Goal: Task Accomplishment & Management: Use online tool/utility

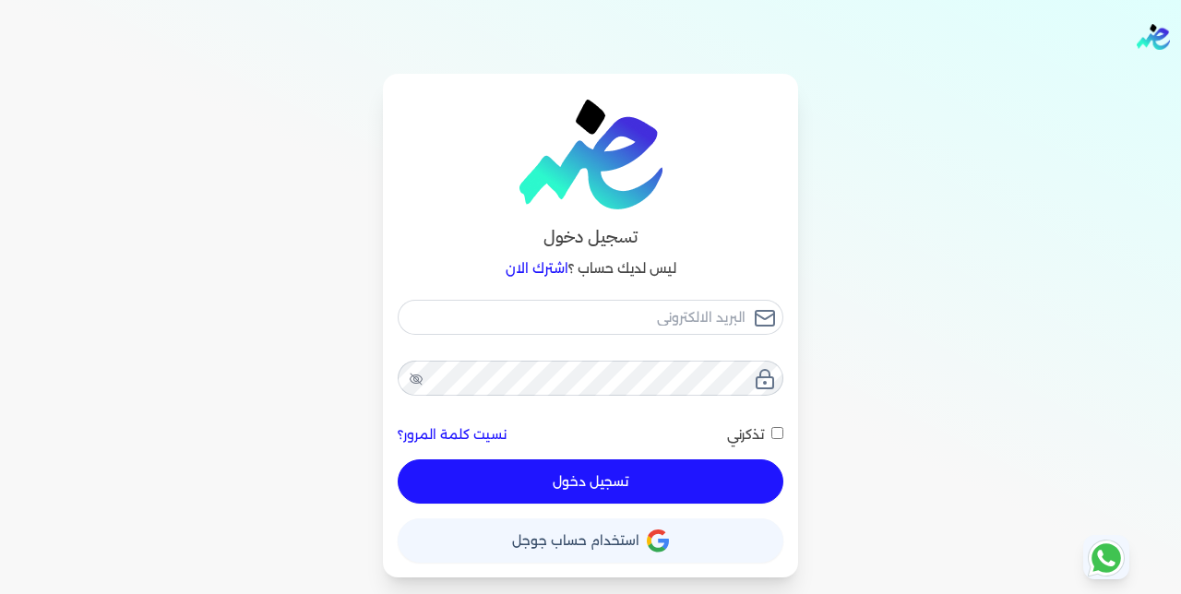
click at [643, 535] on button "حساب استخدام حساب جوجل" at bounding box center [591, 541] width 386 height 44
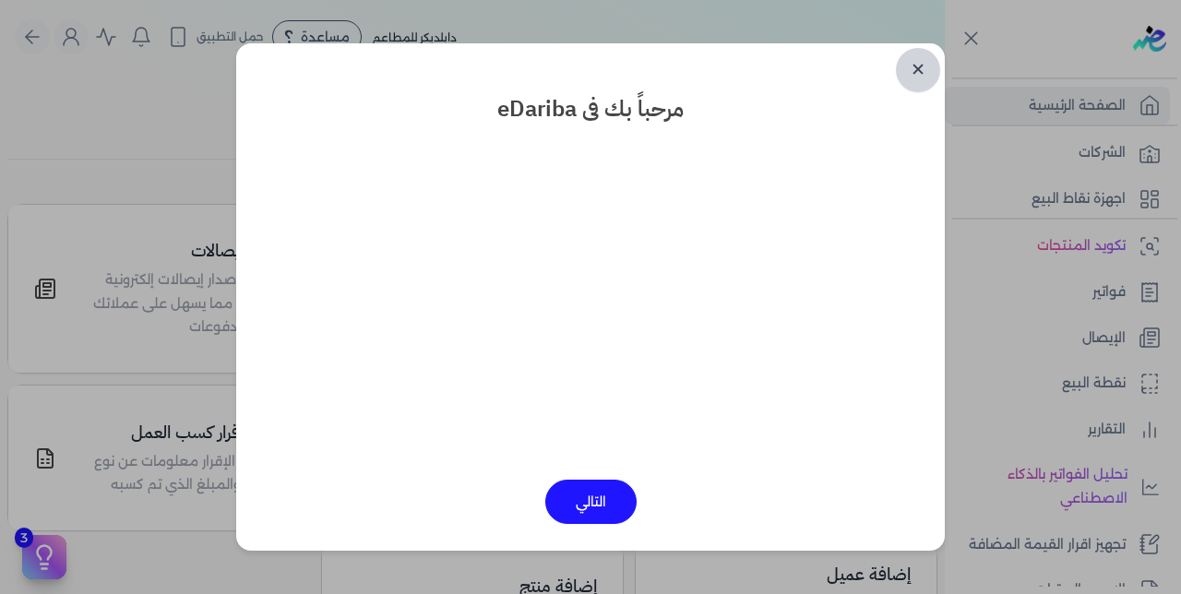
click at [921, 62] on link "✕" at bounding box center [918, 70] width 44 height 44
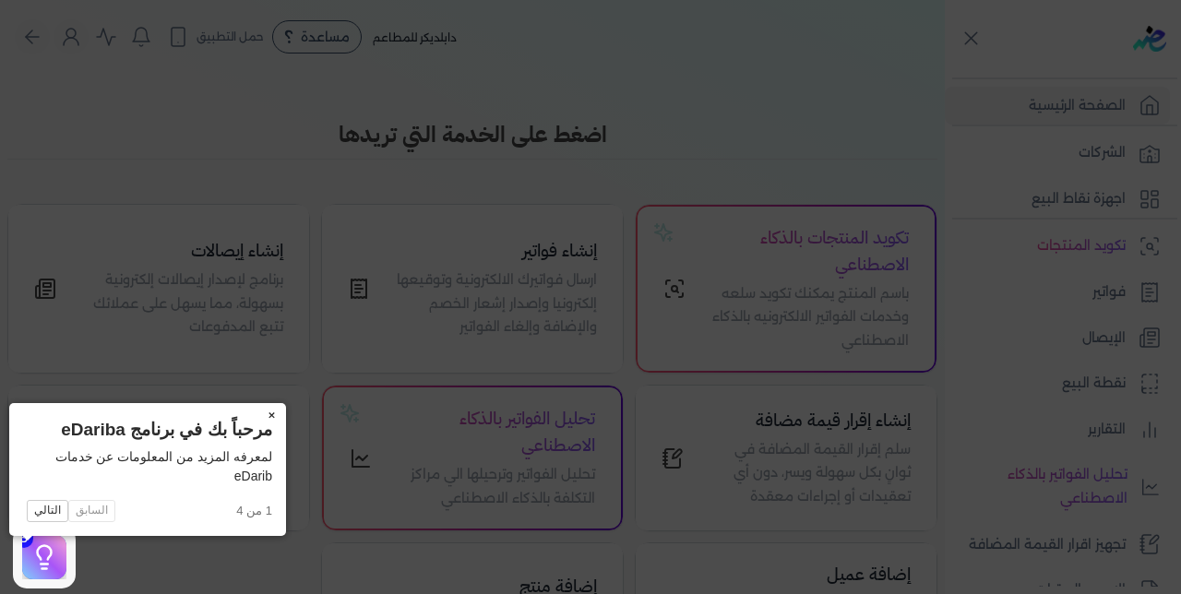
click at [257, 417] on button "×" at bounding box center [272, 416] width 30 height 26
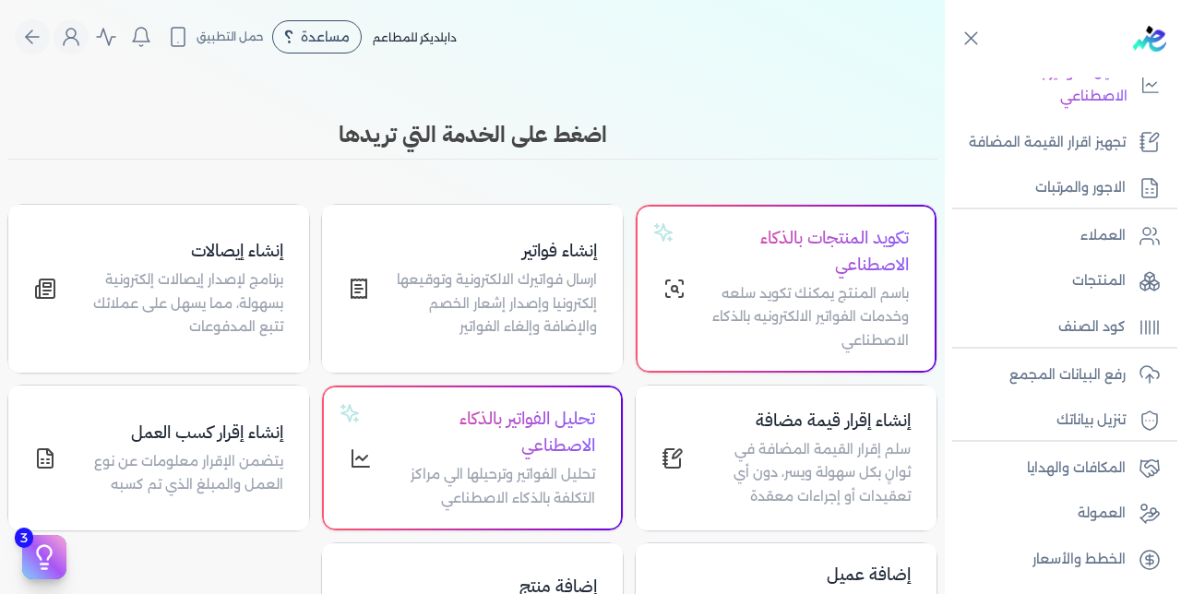
scroll to position [402, 0]
click at [1077, 377] on p "رفع البيانات المجمع" at bounding box center [1068, 376] width 116 height 24
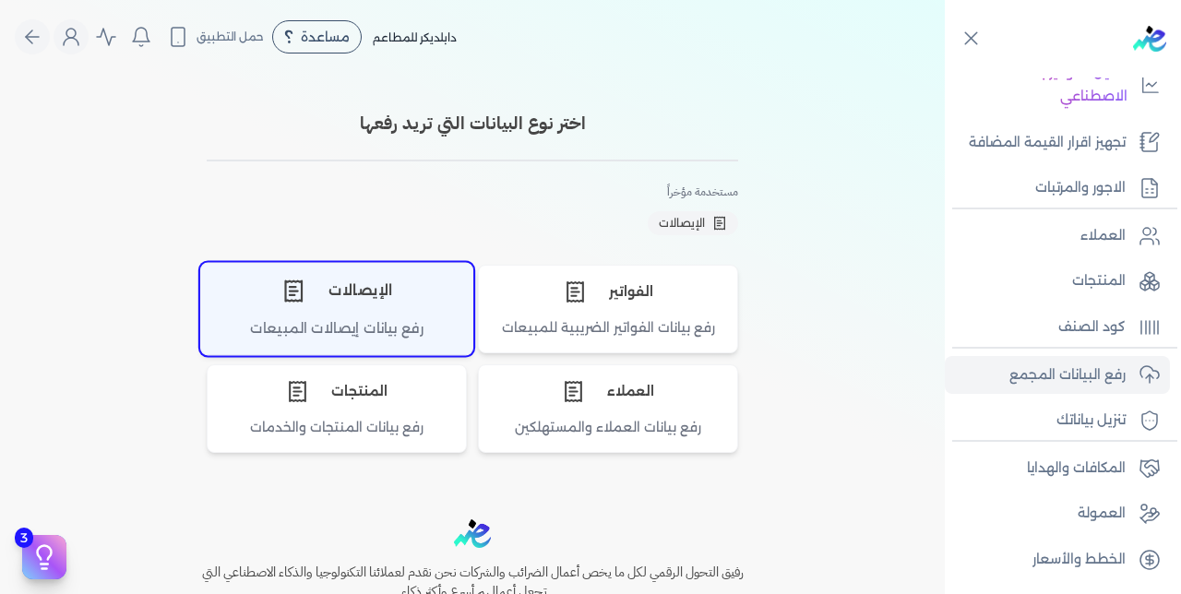
click at [292, 296] on icon "اختر نوع الإيصالات" at bounding box center [294, 291] width 24 height 24
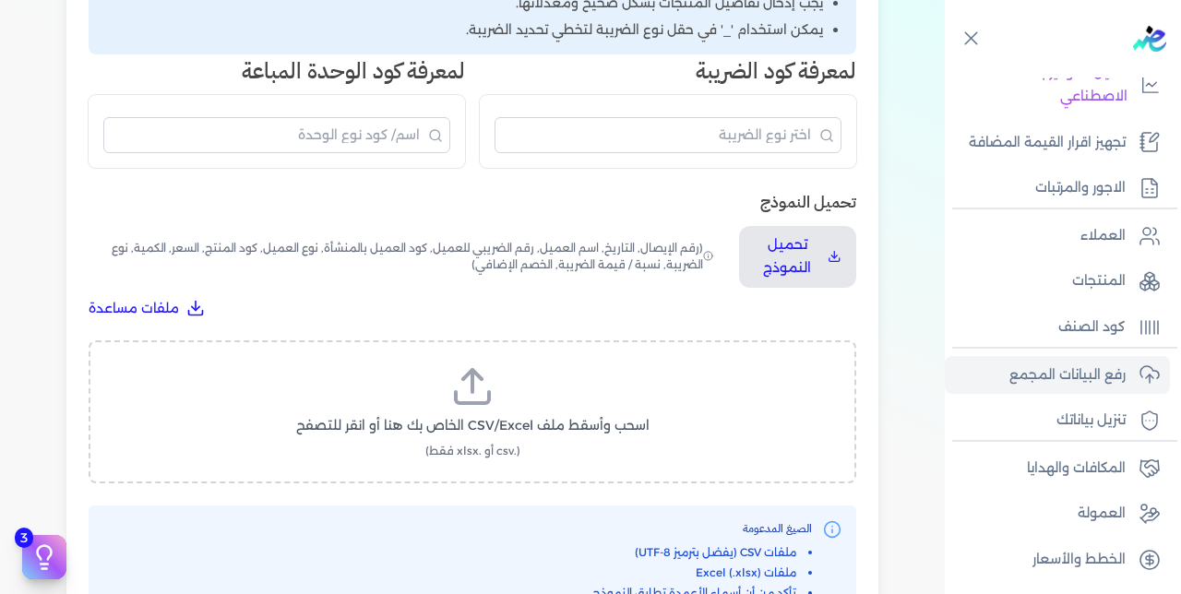
scroll to position [693, 0]
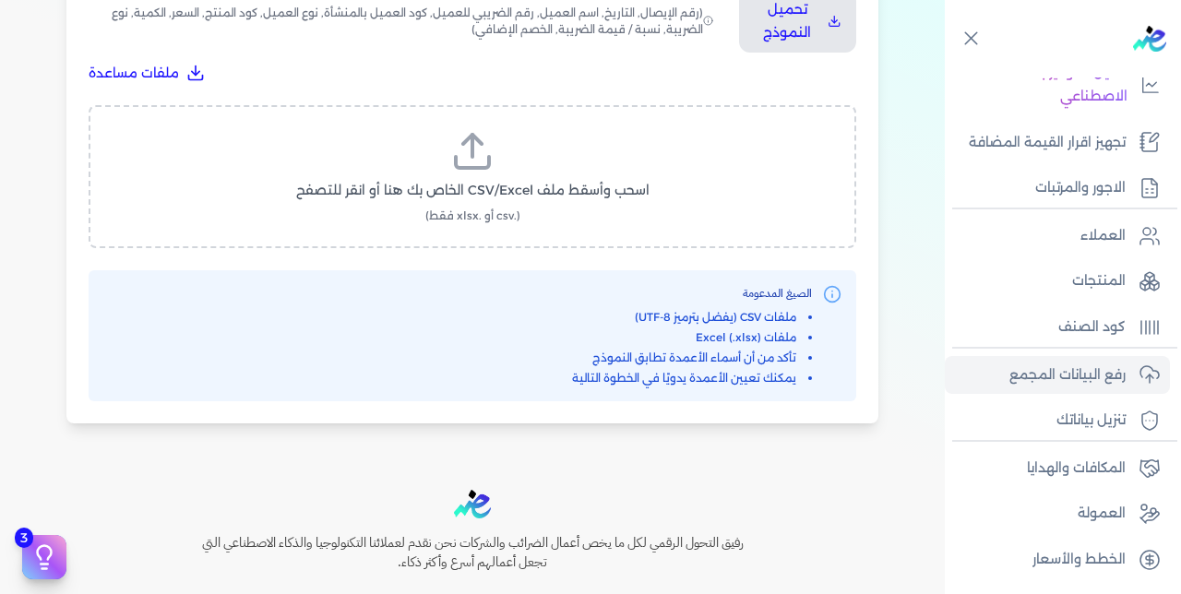
click at [592, 181] on span "اسحب وأسقط ملف CSV/Excel الخاص بك هنا أو انقر للتصفح" at bounding box center [473, 190] width 354 height 19
click at [0, 0] on input "اسحب وأسقط ملف CSV/Excel الخاص بك هنا أو انقر للتصفح (.csv أو .xlsx فقط)" at bounding box center [0, 0] width 0 height 0
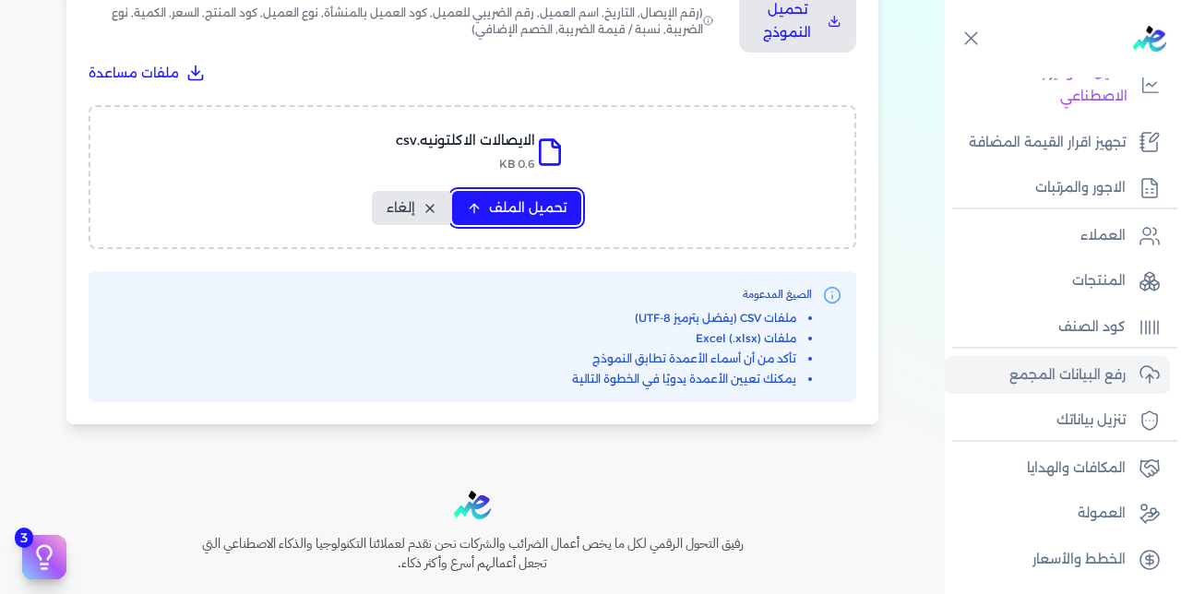
click at [513, 191] on button "تحميل الملف" at bounding box center [516, 208] width 129 height 34
select select "رقم الإيصال"
select select "سيريال المنتج"
select select "السعر"
select select "الكمية"
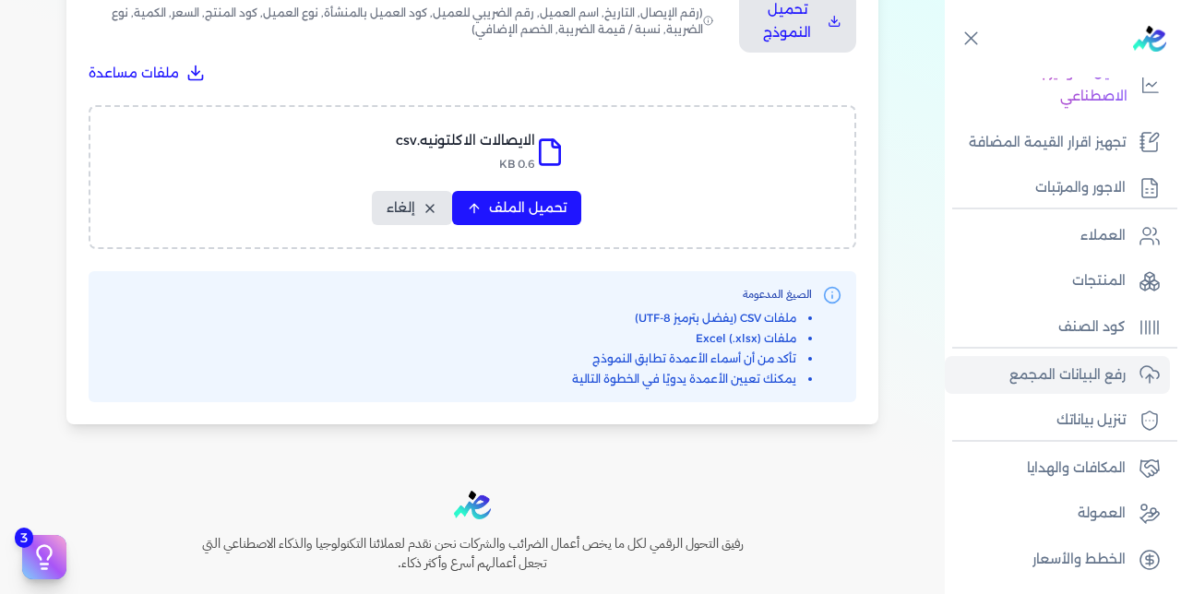
select select "نوع الضريبة"
select select "نسبة / قيمة الضريبة"
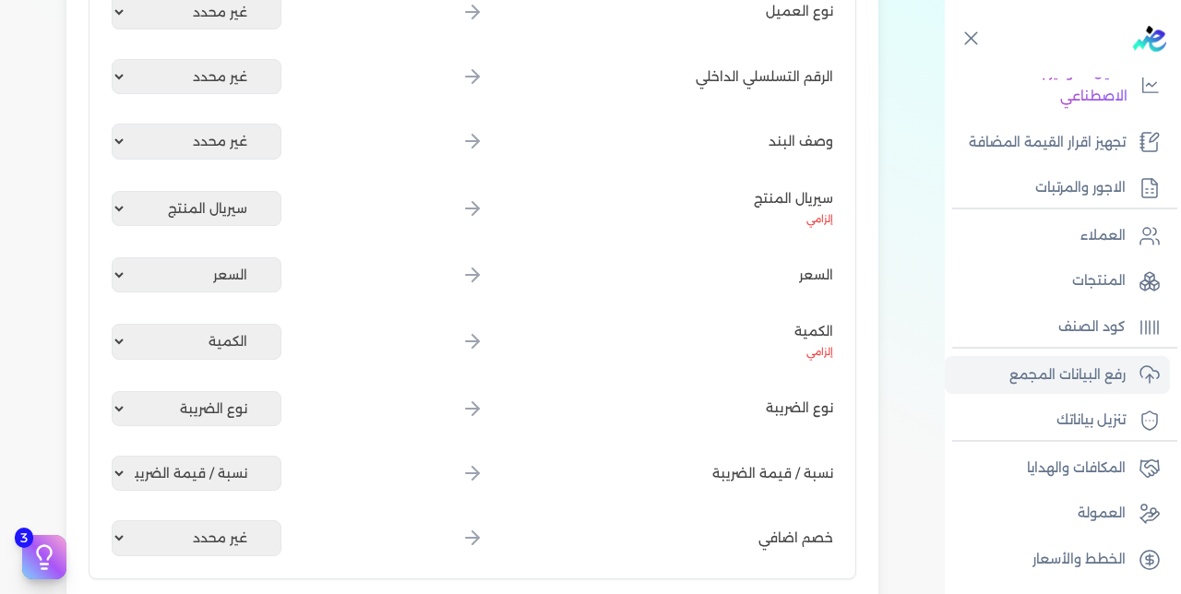
scroll to position [1069, 0]
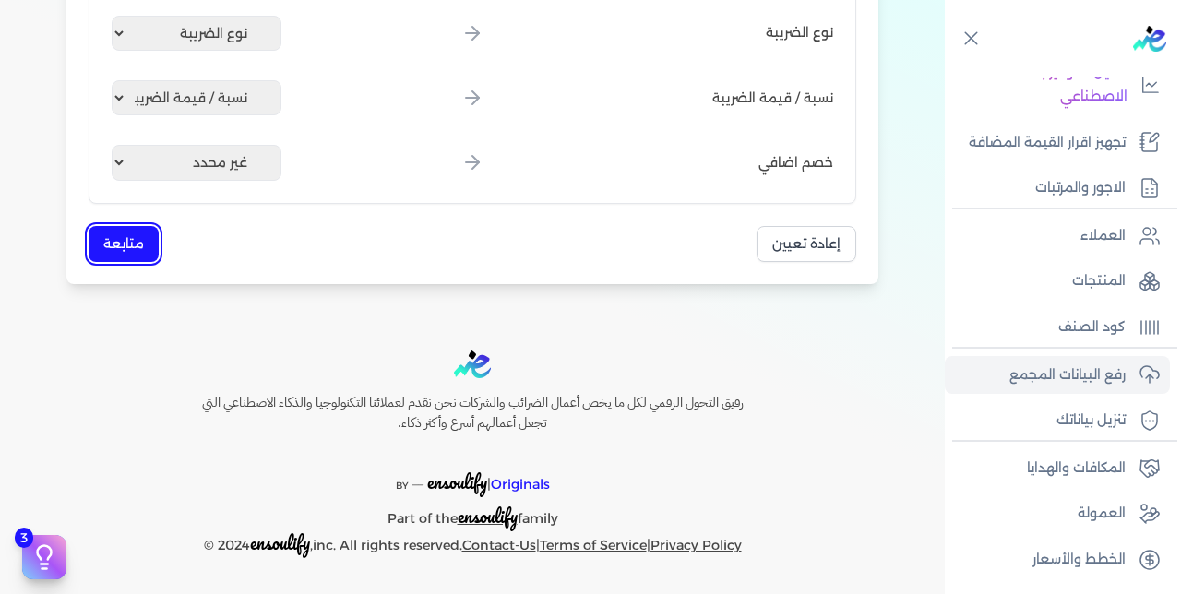
click at [150, 242] on button "متابعة" at bounding box center [124, 244] width 70 height 36
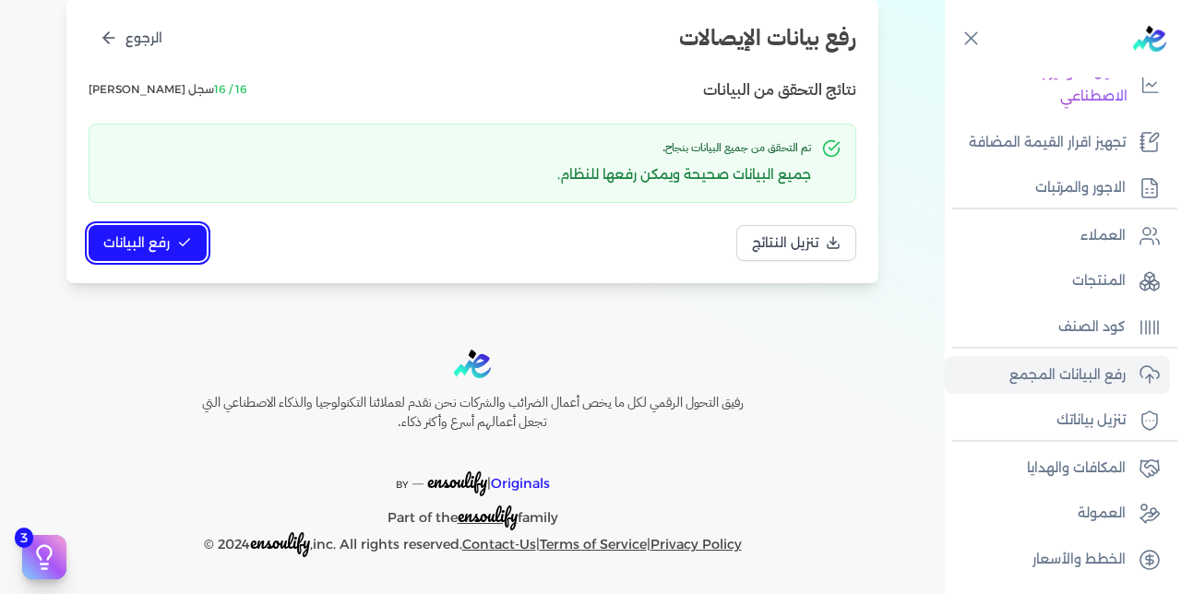
click at [162, 237] on span "رفع البيانات" at bounding box center [136, 243] width 66 height 19
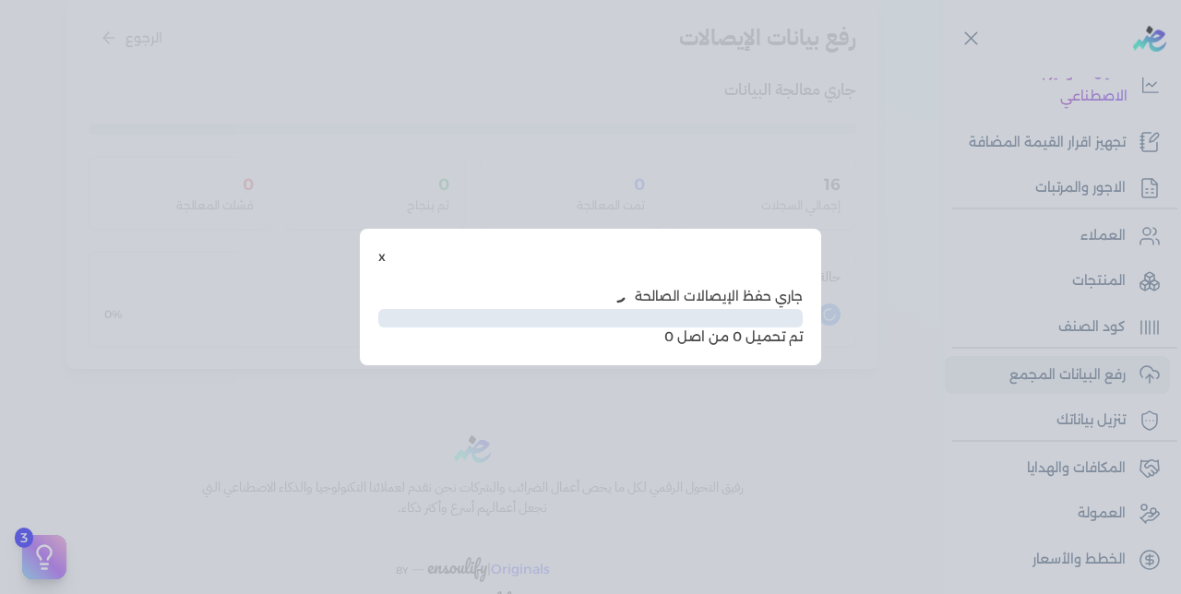
scroll to position [136, 0]
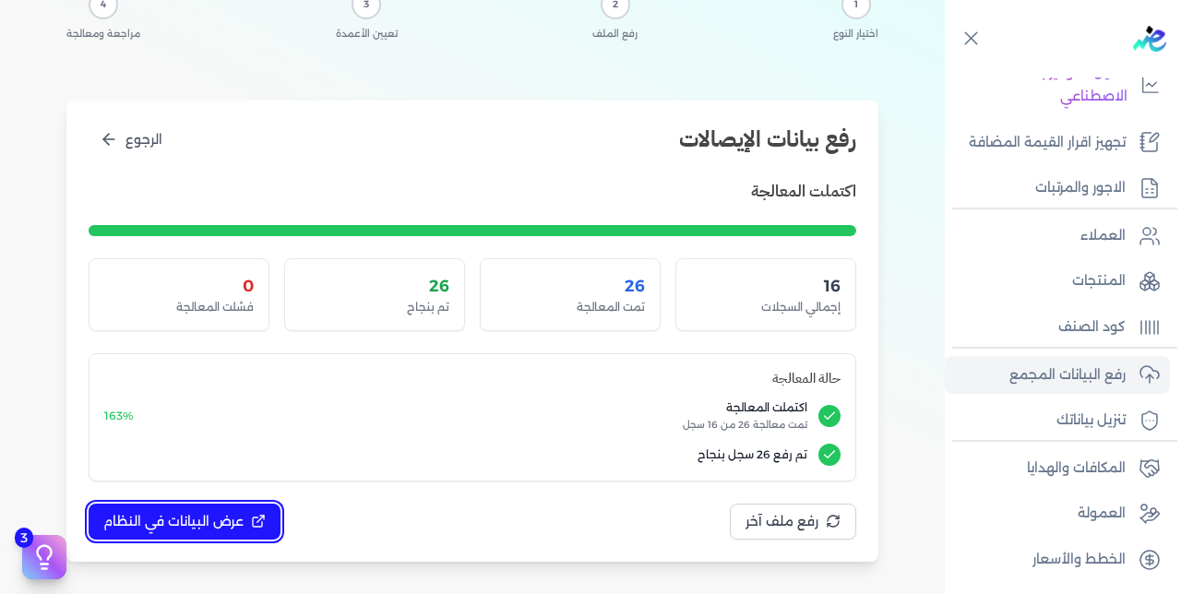
click at [221, 522] on span "عرض البيانات في النظام" at bounding box center [173, 521] width 140 height 19
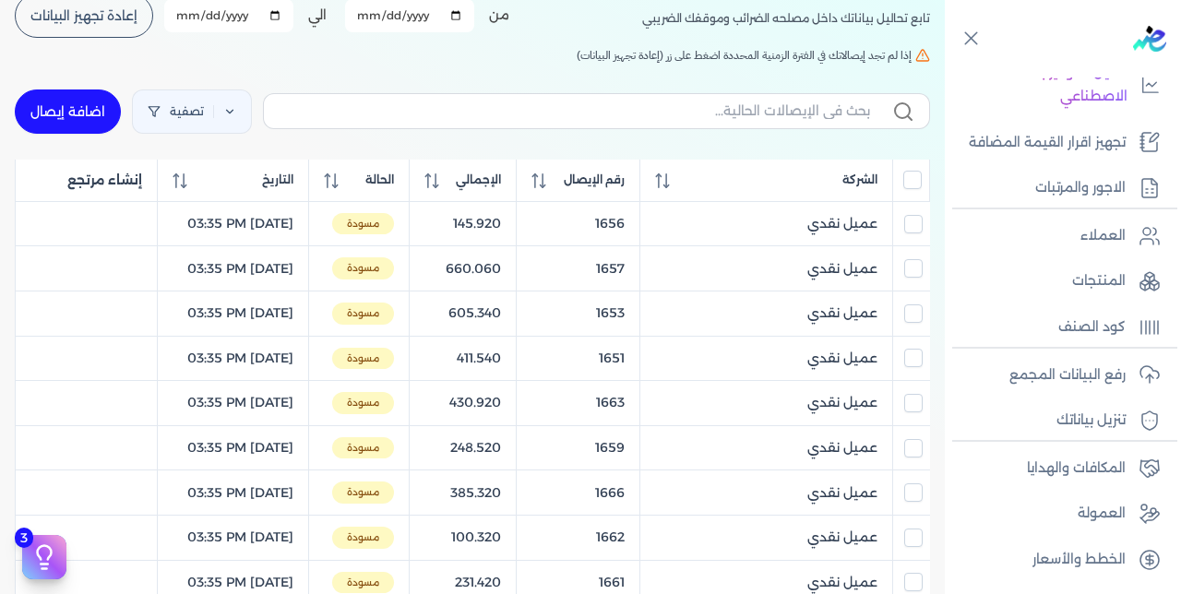
click at [920, 188] on div at bounding box center [913, 180] width 18 height 18
click at [917, 179] on input "All items unselected" at bounding box center [913, 180] width 18 height 18
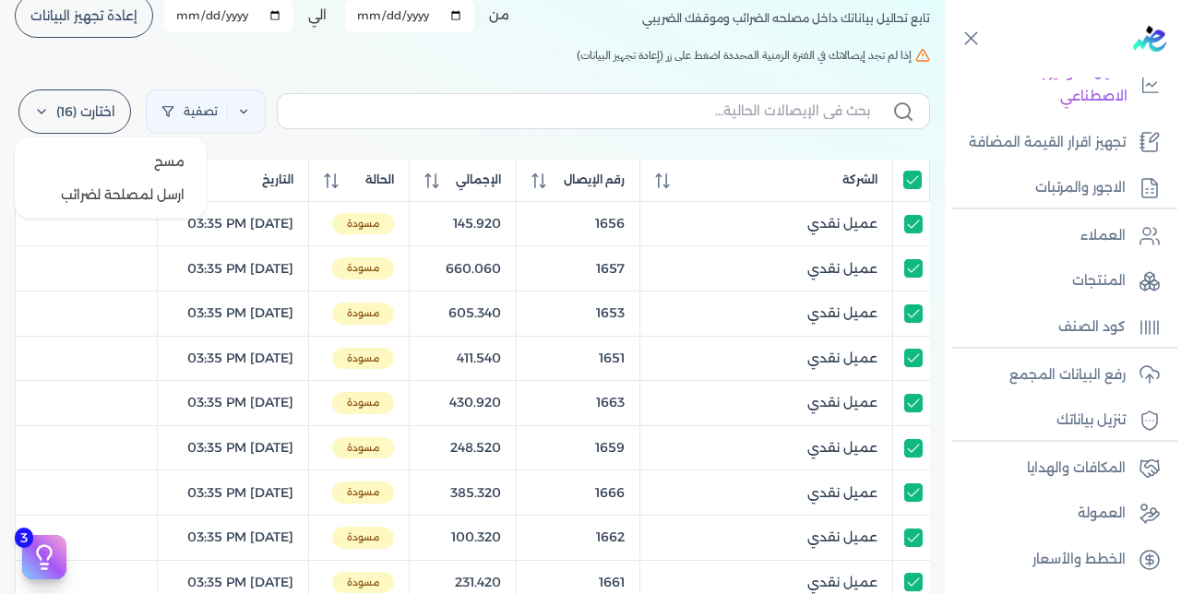
click at [67, 115] on label "اختارت (16)" at bounding box center [74, 112] width 113 height 44
click at [142, 198] on button "ارسل لمصلحة لضرائب" at bounding box center [110, 194] width 177 height 33
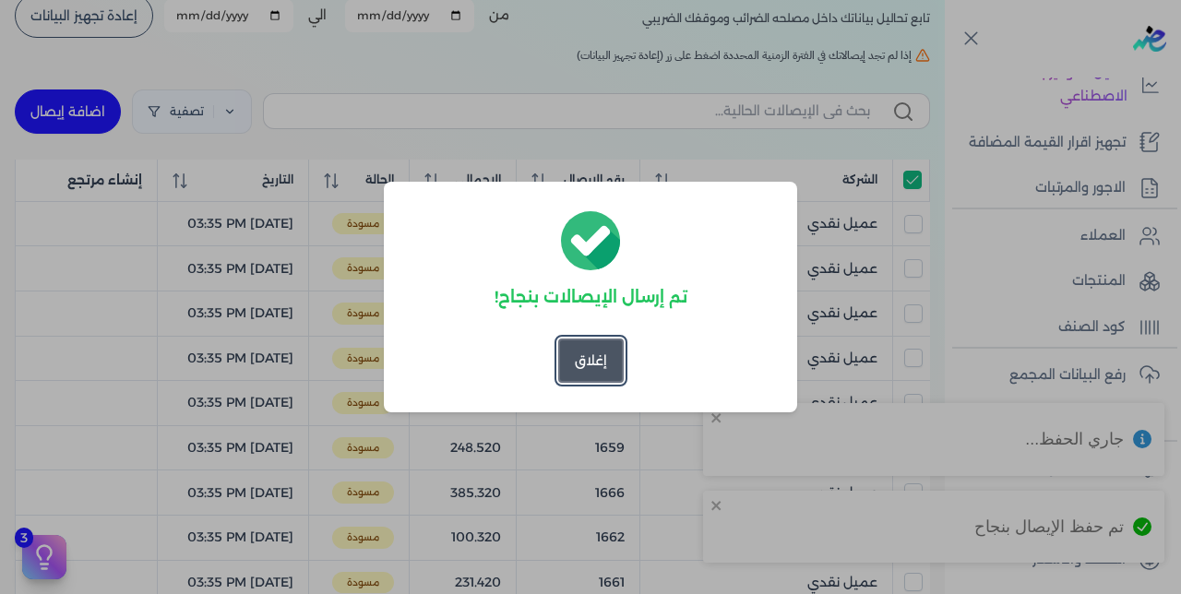
click at [589, 355] on button "إغلاق" at bounding box center [591, 361] width 66 height 44
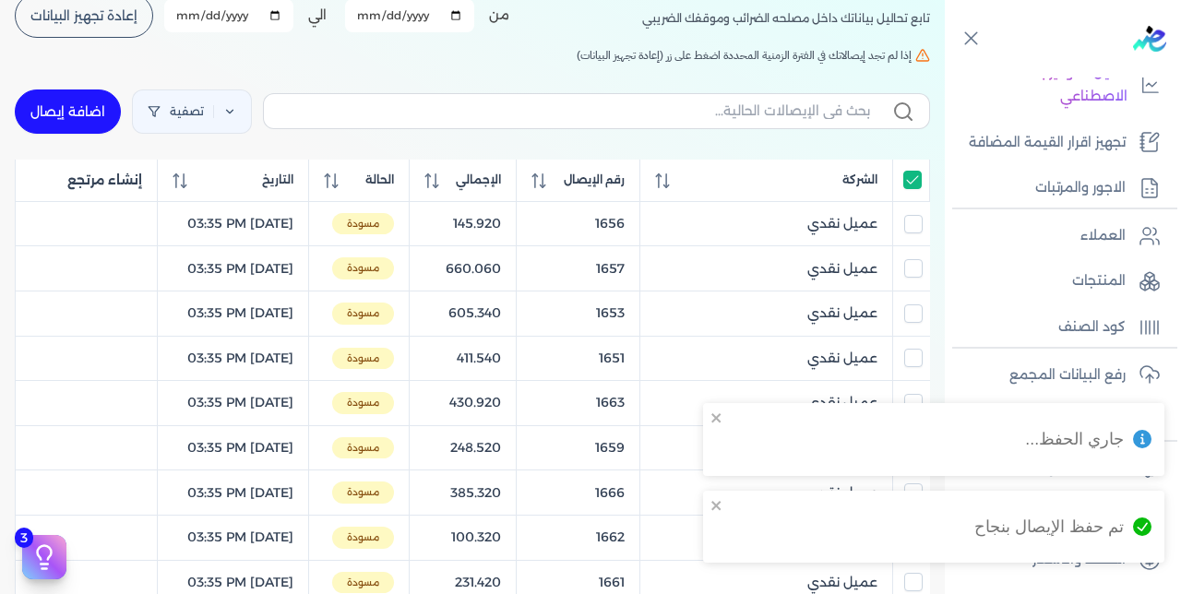
click at [904, 174] on input "All items selected" at bounding box center [913, 180] width 18 height 18
checkbox input "false"
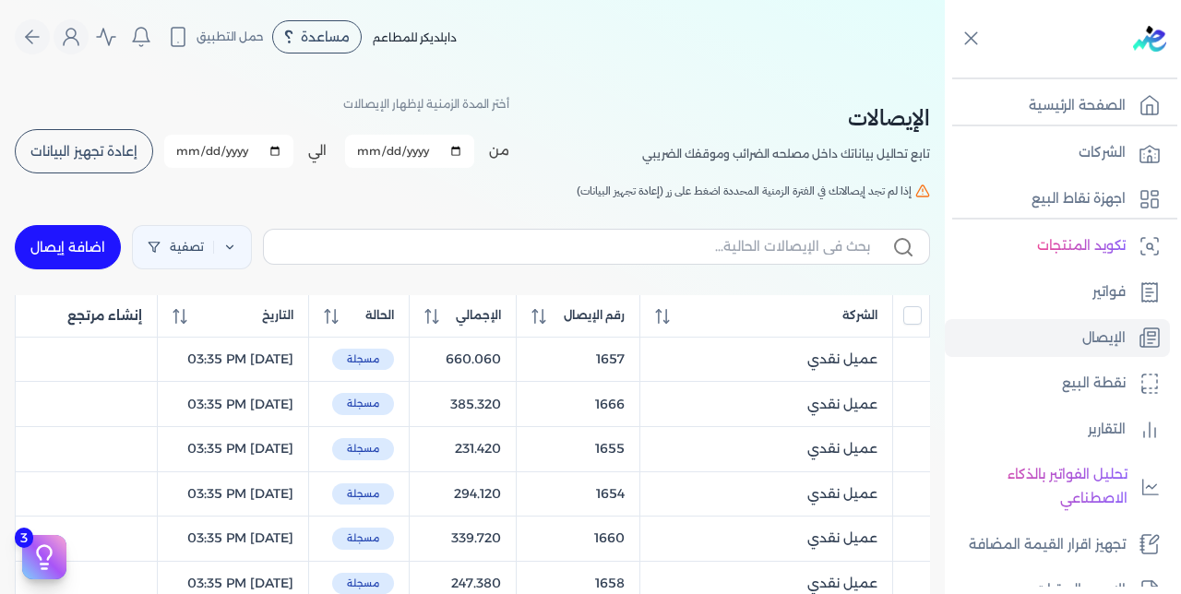
click at [107, 160] on button "إعادة تجهيز البيانات" at bounding box center [84, 151] width 138 height 44
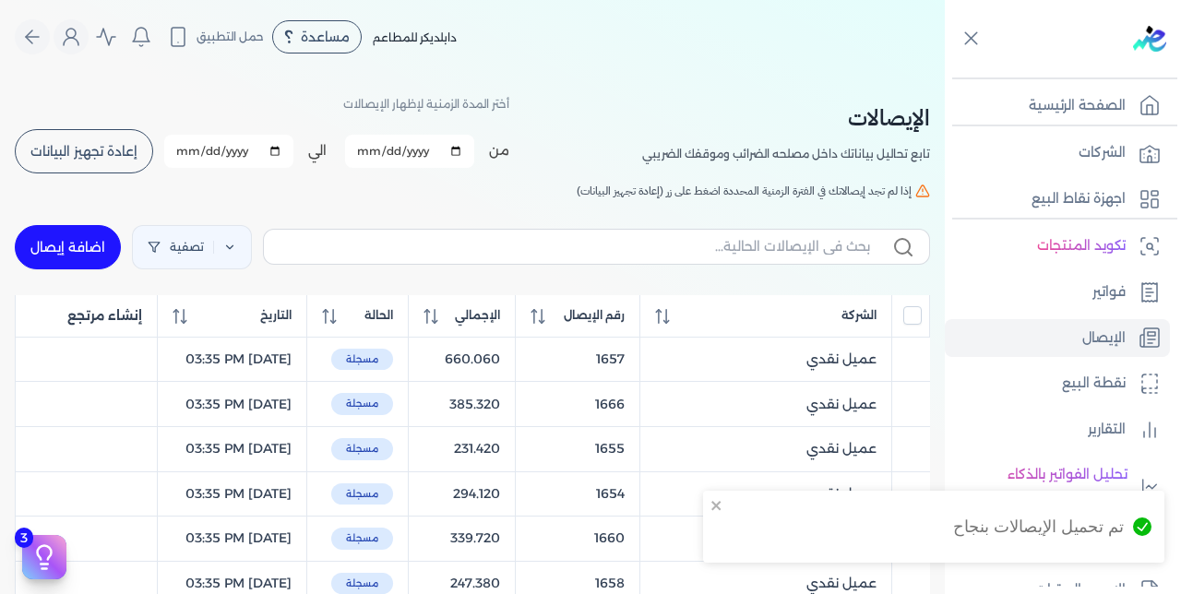
checkbox input "false"
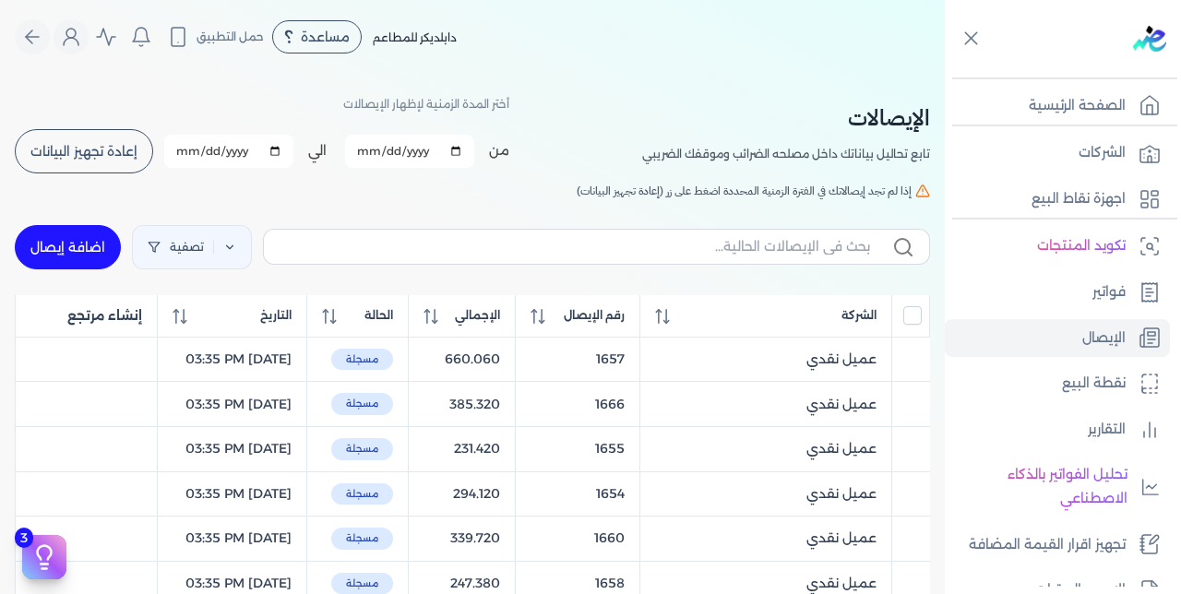
click at [620, 312] on span "رقم الإيصال" at bounding box center [594, 315] width 61 height 17
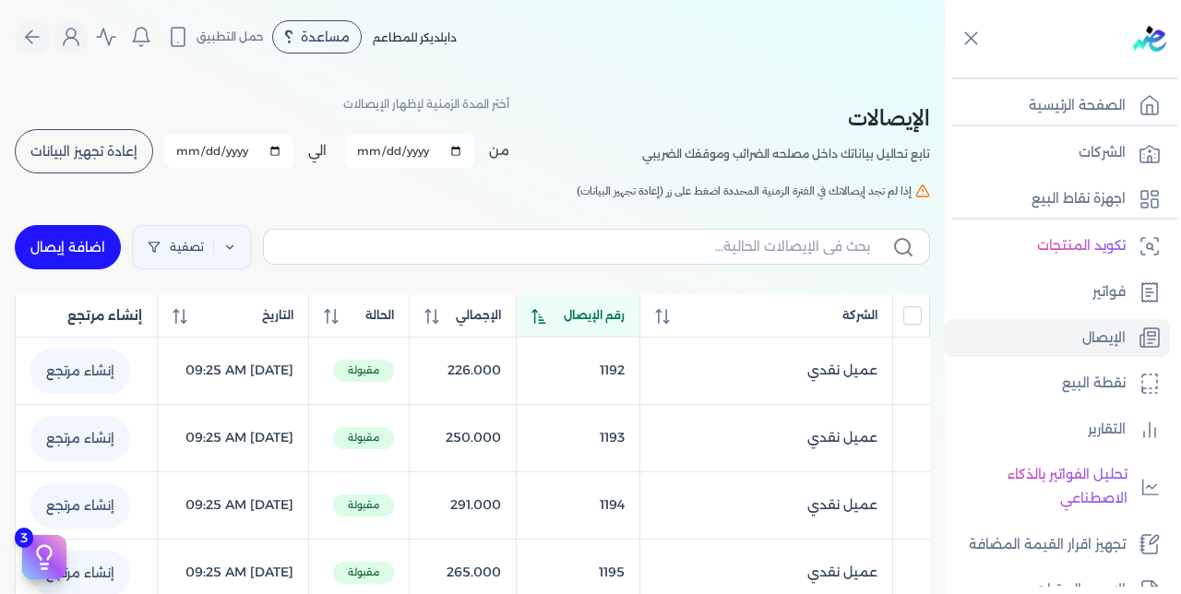
click at [620, 312] on span "رقم الإيصال" at bounding box center [594, 315] width 61 height 17
